Goal: Find contact information: Find contact information

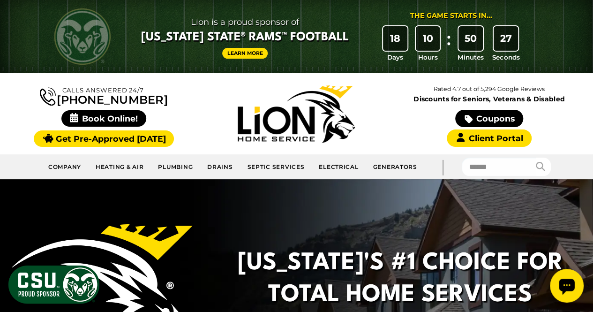
type input "*********"
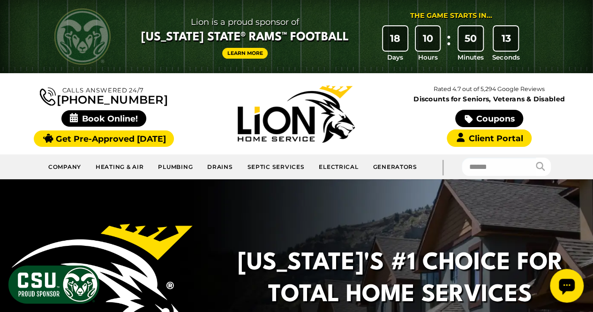
type input "*******"
drag, startPoint x: 69, startPoint y: 3384, endPoint x: 21, endPoint y: 3369, distance: 50.9
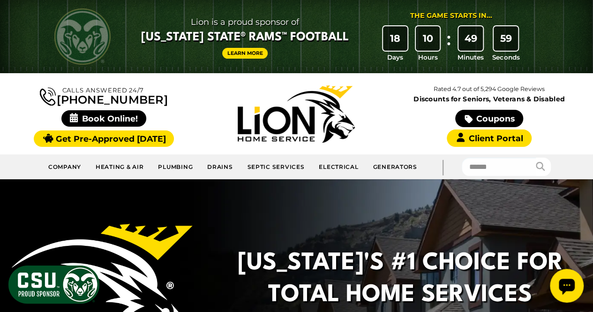
copy div "[PERSON_NAME] General Manager"
